Goal: Find specific page/section

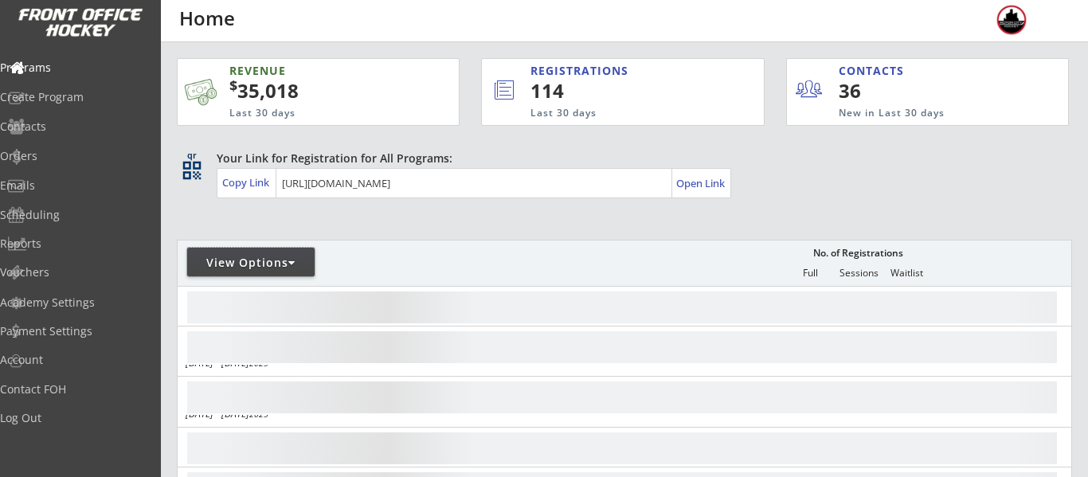
click at [264, 253] on div "View Options" at bounding box center [250, 262] width 127 height 29
select select ""Upcoming Programs""
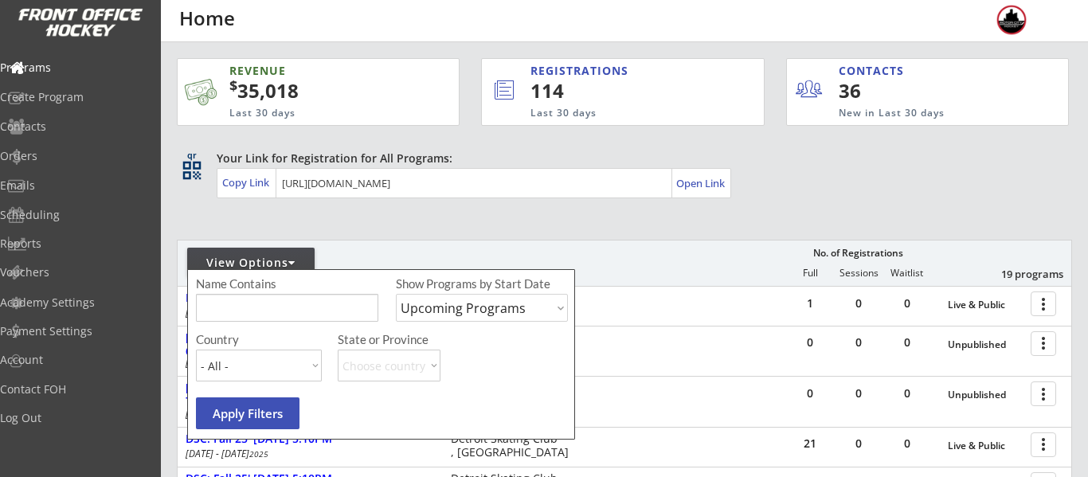
click at [306, 307] on input "input" at bounding box center [287, 308] width 182 height 28
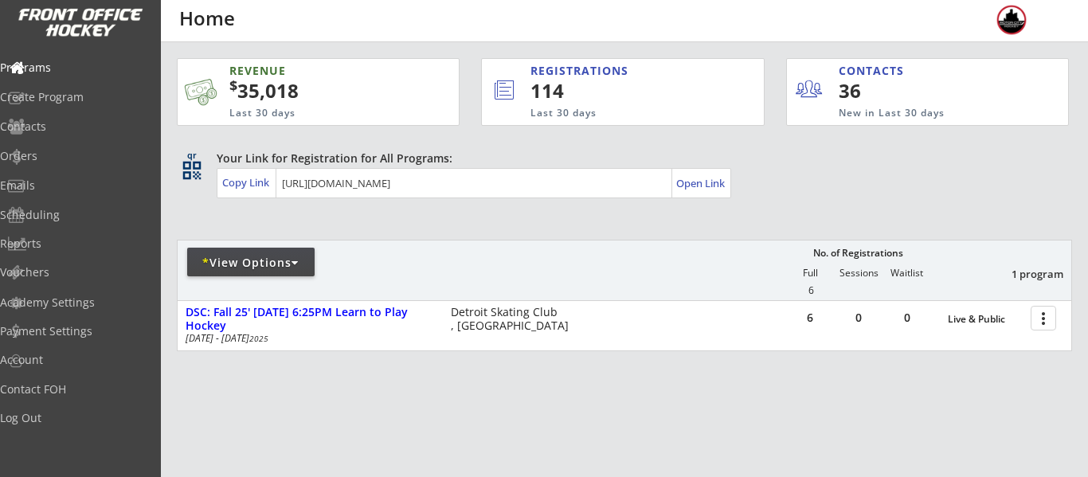
click at [217, 264] on div "* View Options" at bounding box center [250, 263] width 127 height 16
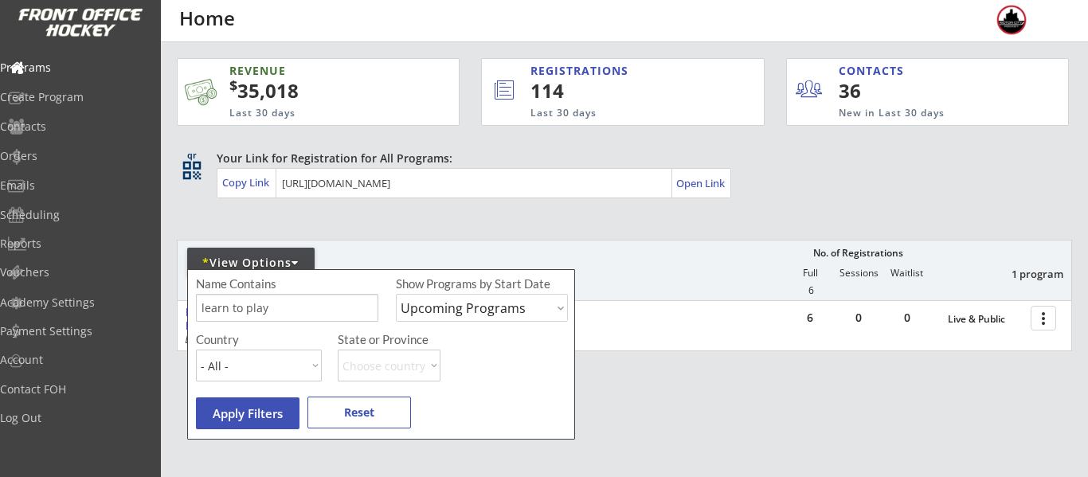
click at [626, 287] on div "* View Options No. of Registrations Full Sessions Waitlist 1 program 6" at bounding box center [624, 270] width 895 height 61
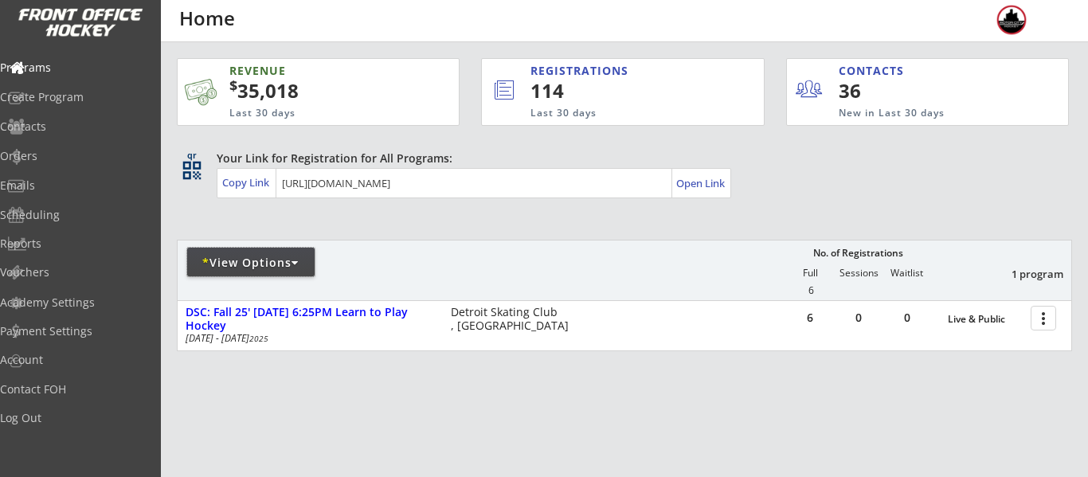
click at [217, 265] on div "* View Options" at bounding box center [250, 263] width 127 height 16
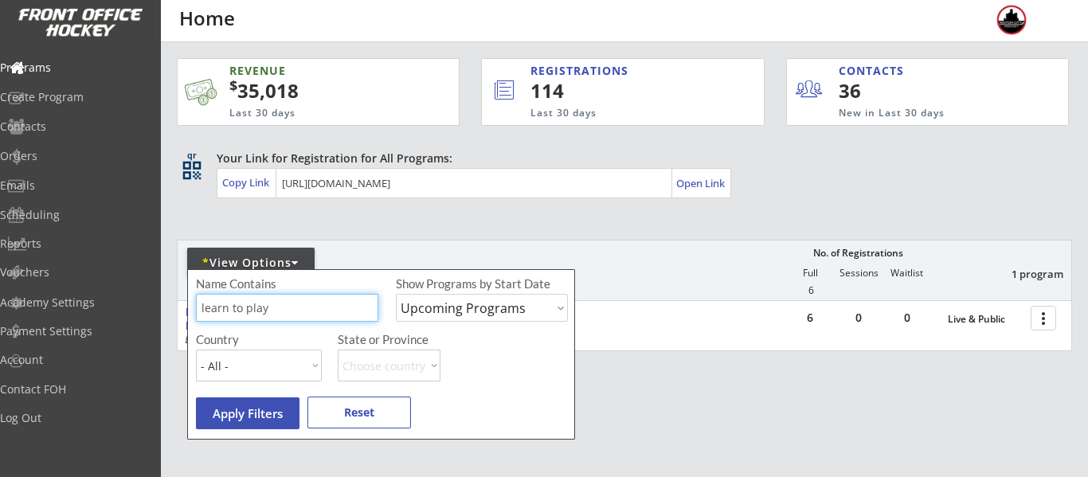
drag, startPoint x: 280, startPoint y: 309, endPoint x: 150, endPoint y: 309, distance: 130.6
click at [150, 309] on body "REVENUE $ 35,018 Last 30 days REGISTRATIONS 114 Last 30 days CONTACTS 36 New in…" at bounding box center [544, 238] width 1088 height 477
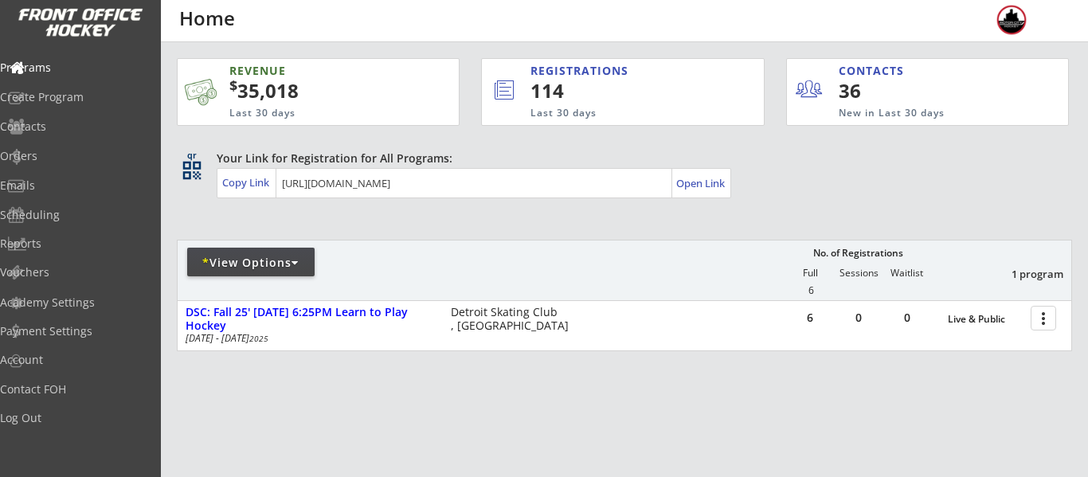
click at [291, 262] on div "* View Options" at bounding box center [250, 263] width 127 height 16
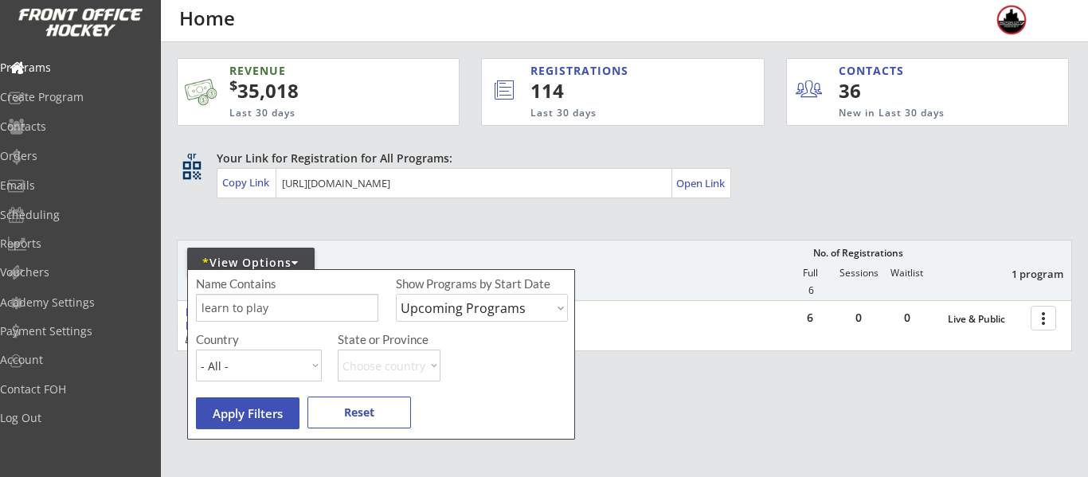
click at [335, 315] on input "input" at bounding box center [287, 308] width 182 height 28
type input "l"
type input "advanced"
